Goal: Navigation & Orientation: Find specific page/section

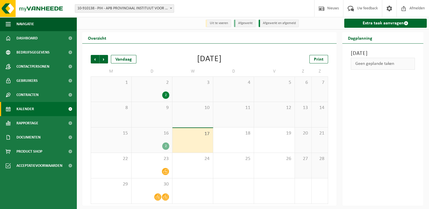
drag, startPoint x: 204, startPoint y: 60, endPoint x: 153, endPoint y: 41, distance: 54.9
click at [204, 59] on div "[DATE]" at bounding box center [209, 59] width 25 height 9
click at [37, 38] on link "Dashboard" at bounding box center [38, 38] width 77 height 14
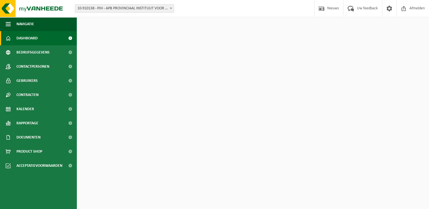
click at [128, 186] on div "Download nu de Vanheede+ app! Verberg Certificaten & attesten Bekijk uw certifi…" at bounding box center [253, 118] width 350 height 202
